Goal: Task Accomplishment & Management: Manage account settings

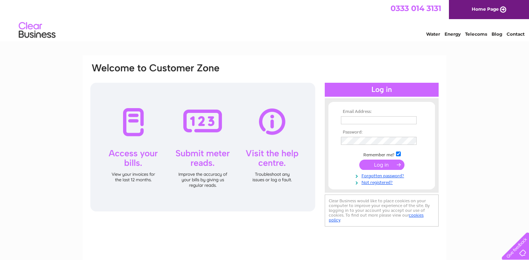
type input "[EMAIL_ADDRESS][DOMAIN_NAME]"
click at [378, 163] on input "submit" at bounding box center [381, 164] width 45 height 10
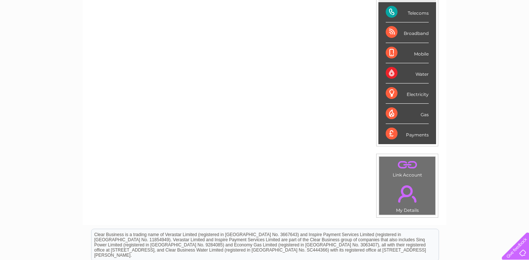
scroll to position [28, 0]
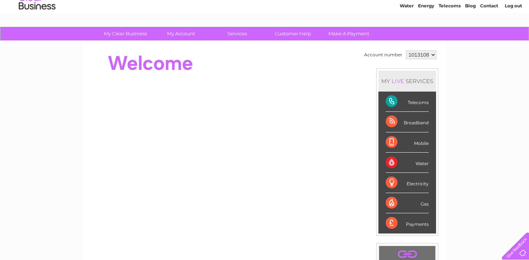
click at [391, 98] on div "Telecoms" at bounding box center [407, 101] width 43 height 20
click at [388, 121] on div "Broadband" at bounding box center [407, 122] width 43 height 20
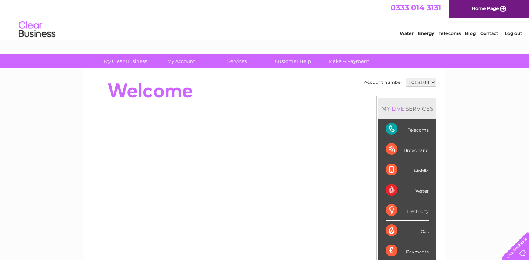
scroll to position [0, 0]
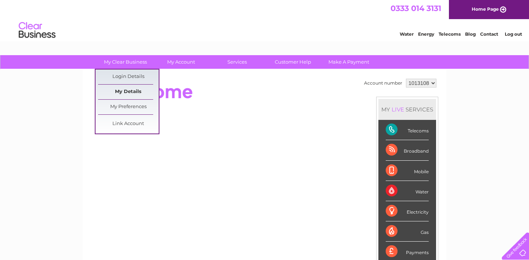
click at [134, 88] on link "My Details" at bounding box center [128, 91] width 61 height 15
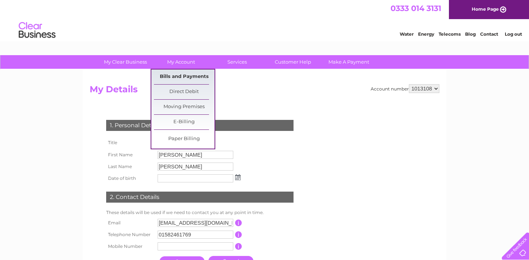
click at [178, 76] on link "Bills and Payments" at bounding box center [184, 76] width 61 height 15
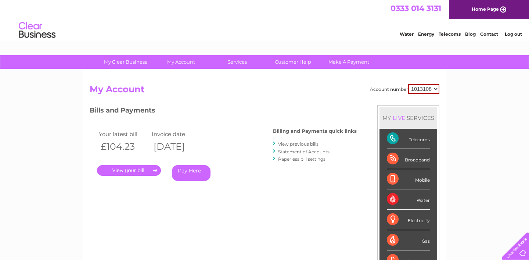
click at [124, 172] on link "." at bounding box center [129, 170] width 64 height 11
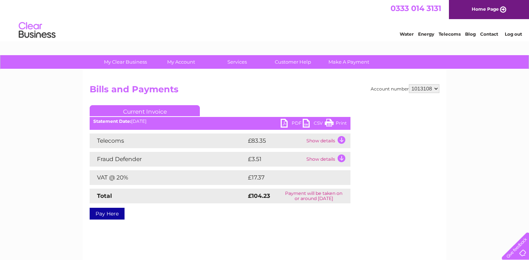
click at [339, 159] on td "Show details" at bounding box center [327, 159] width 46 height 15
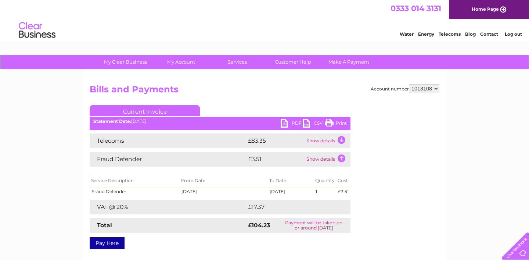
click at [340, 140] on td "Show details" at bounding box center [327, 140] width 46 height 15
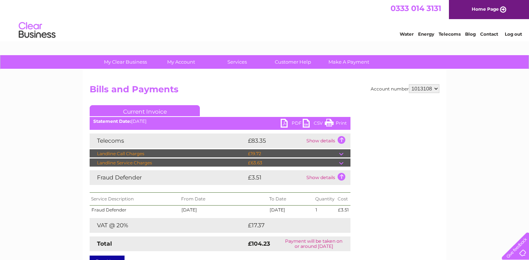
click at [339, 153] on td at bounding box center [344, 153] width 11 height 9
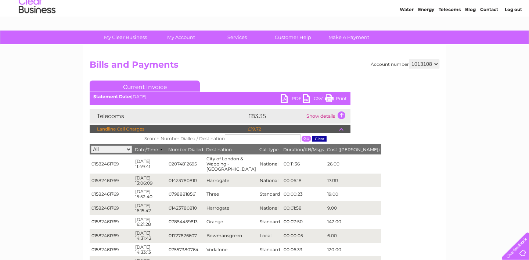
scroll to position [36, 0]
